Goal: Check status: Check status

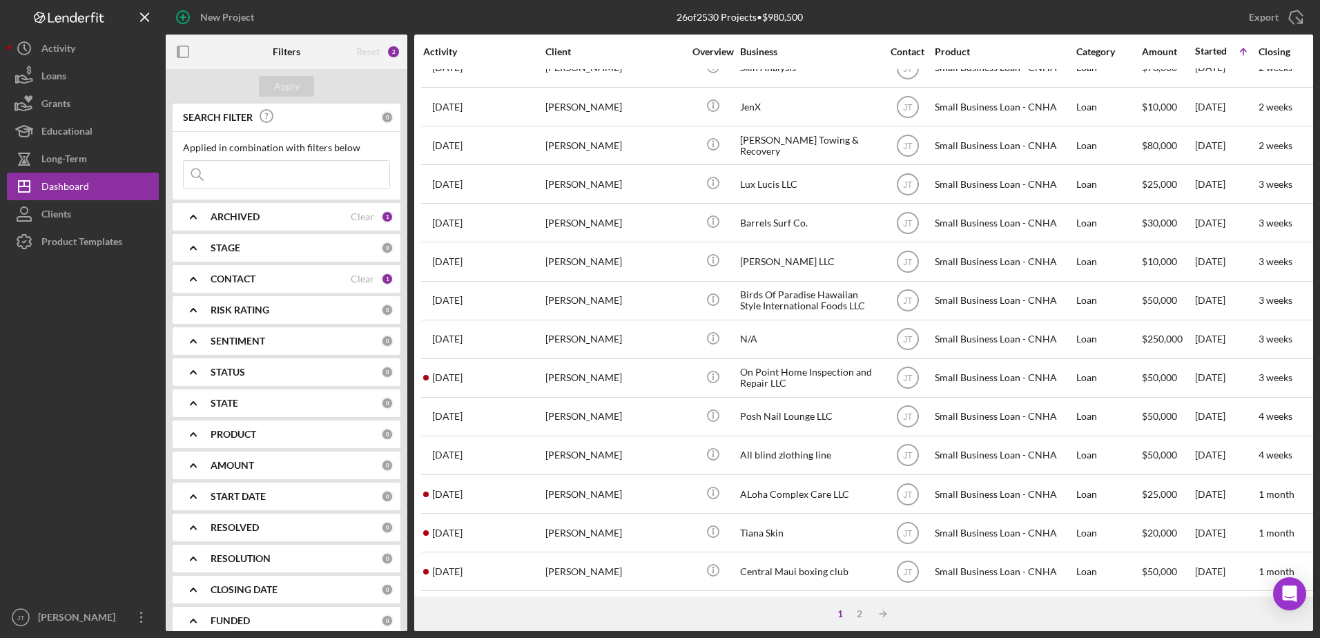
scroll to position [182, 0]
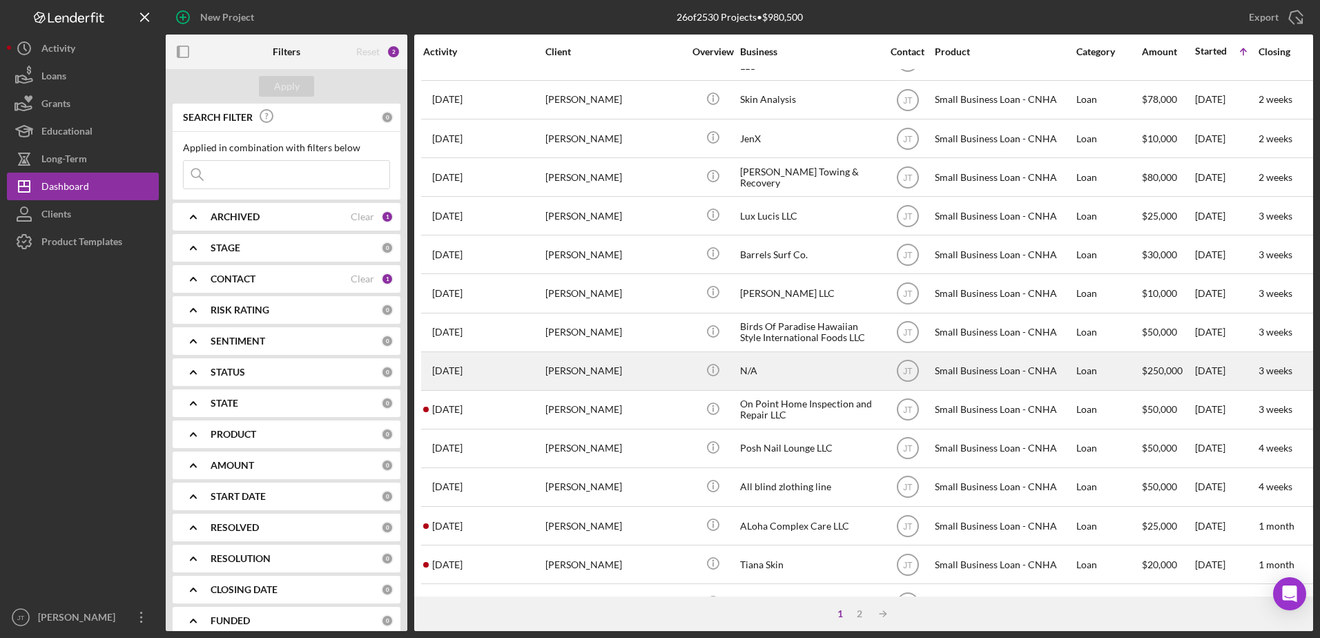
click at [578, 369] on div "[PERSON_NAME]" at bounding box center [614, 371] width 138 height 37
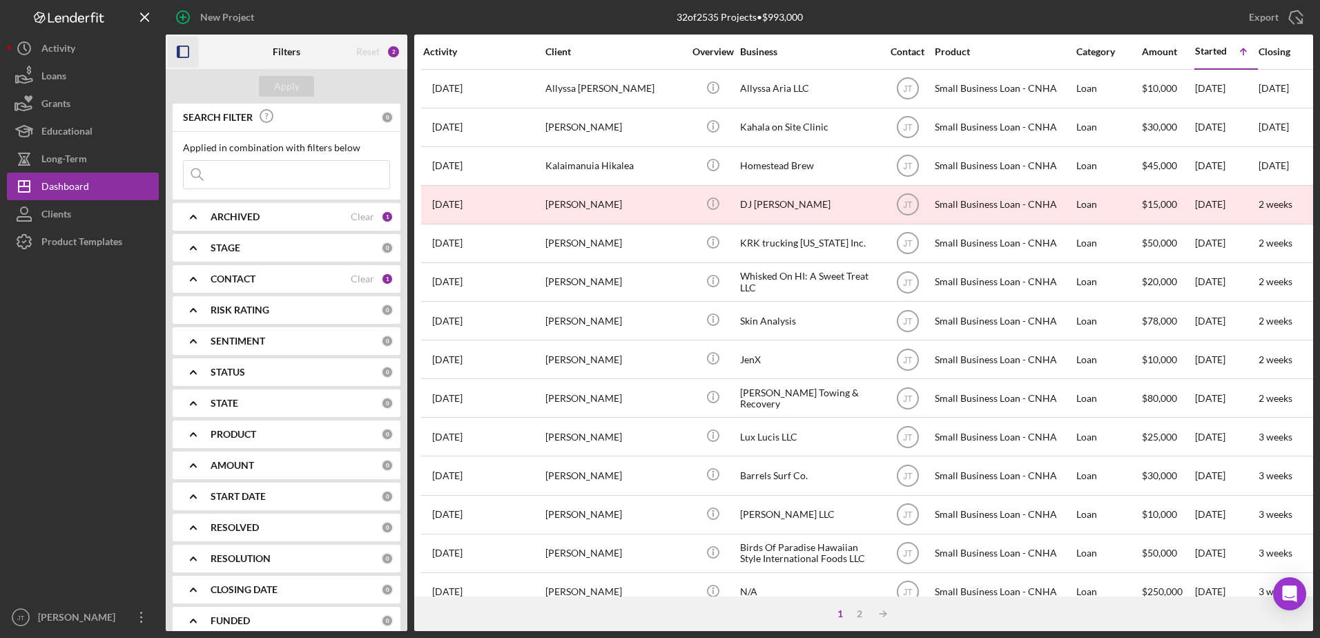
click at [188, 49] on icon "button" at bounding box center [183, 52] width 31 height 31
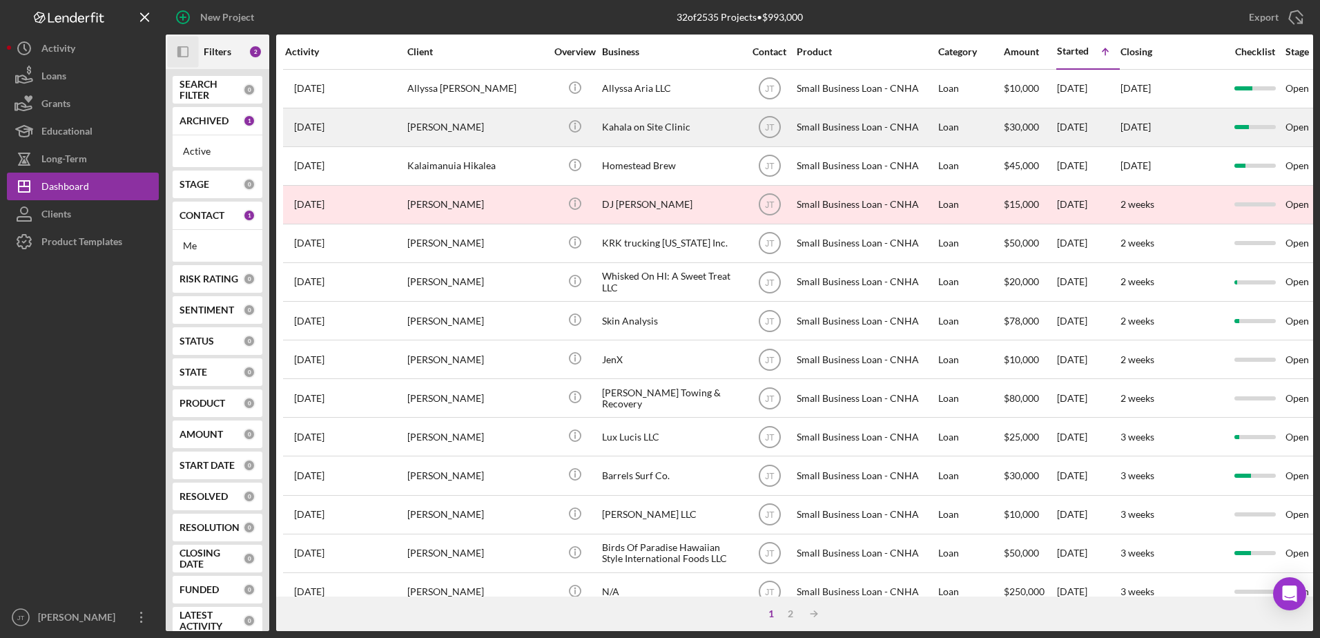
click at [458, 133] on div "[PERSON_NAME]" at bounding box center [476, 127] width 138 height 37
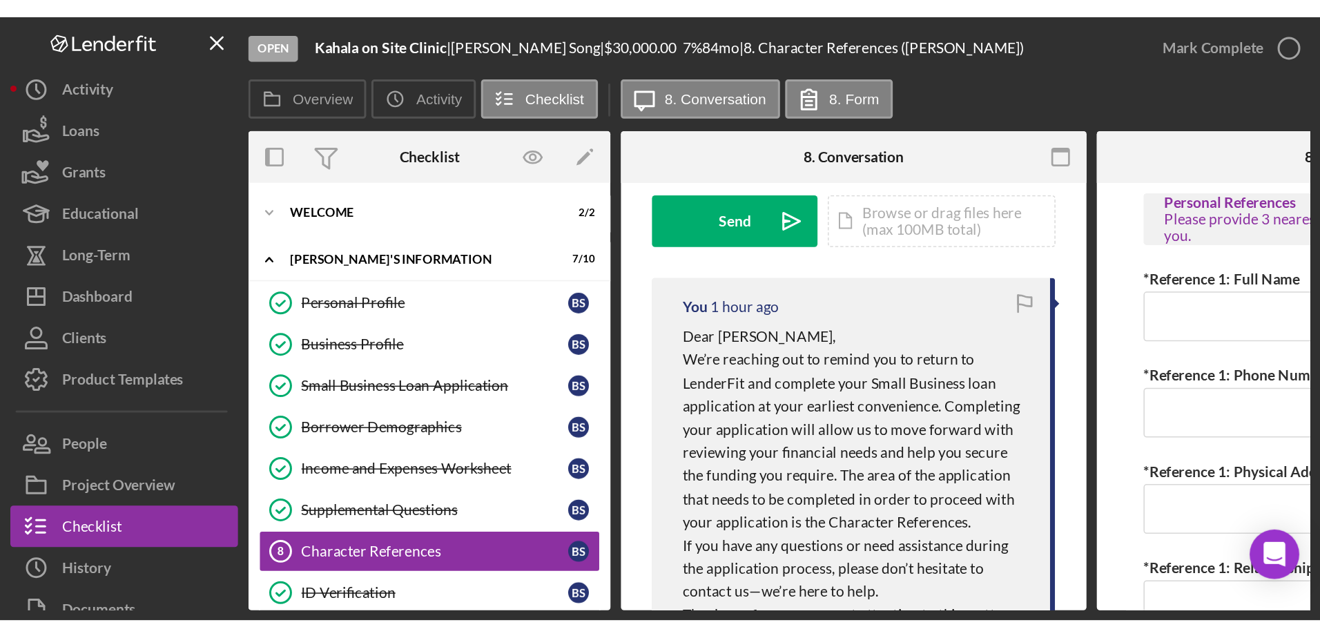
scroll to position [207, 0]
